Goal: Transaction & Acquisition: Purchase product/service

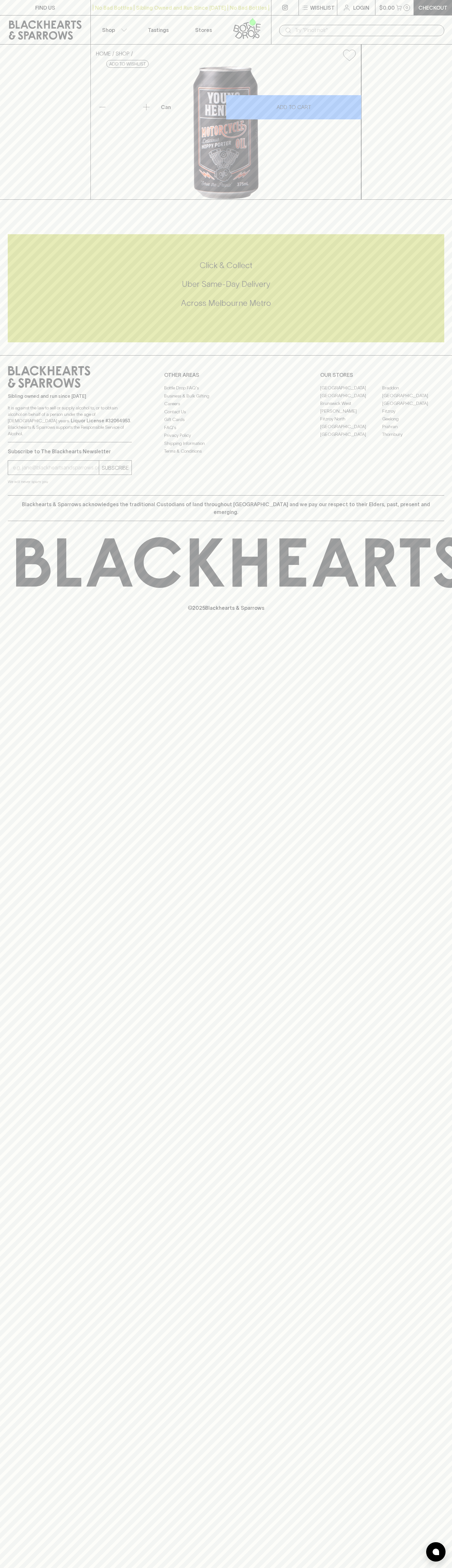
click at [429, 200] on div "HOME SHOP Young Henrys Motorcycle Oil Hoppy Porter $5.50 Add to wishlist 10% di…" at bounding box center [226, 122] width 452 height 155
click at [362, 1567] on html "FIND US | No Bad Bottles | Sibling Owned and Run Since 2006 | No Bad Bottles | …" at bounding box center [226, 784] width 452 height 1568
click at [24, 912] on div "FIND US | No Bad Bottles | Sibling Owned and Run Since 2006 | No Bad Bottles | …" at bounding box center [226, 784] width 452 height 1568
